Goal: Information Seeking & Learning: Learn about a topic

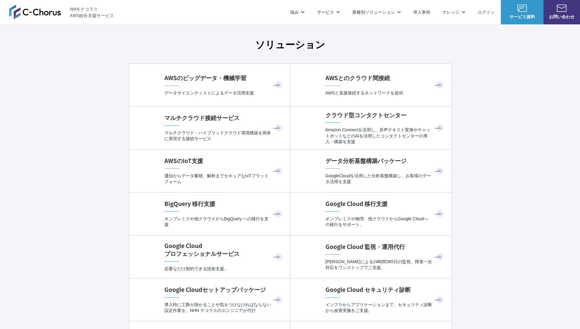
scroll to position [1824, 0]
